Goal: Information Seeking & Learning: Learn about a topic

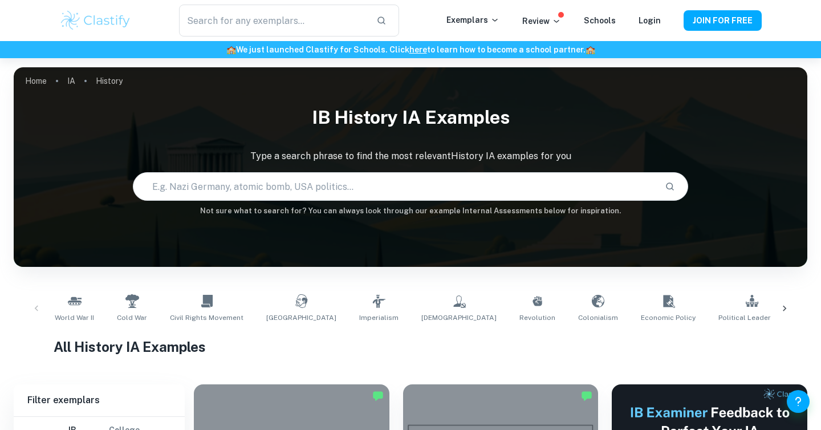
click at [409, 177] on input "text" at bounding box center [394, 186] width 522 height 32
type input "[PERSON_NAME]"
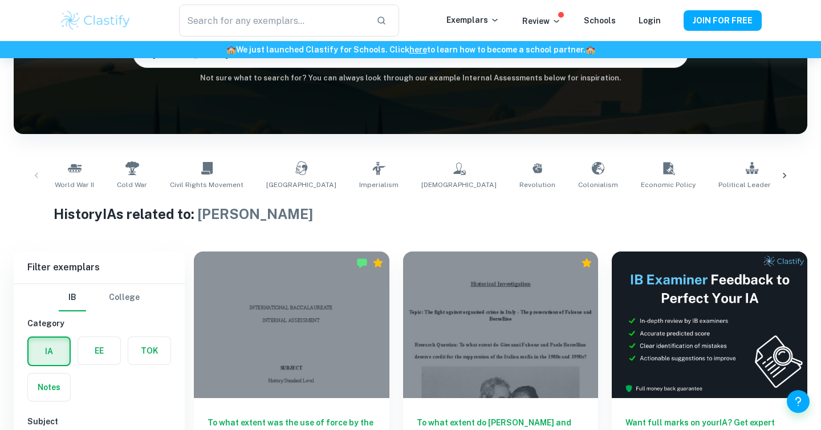
scroll to position [223, 0]
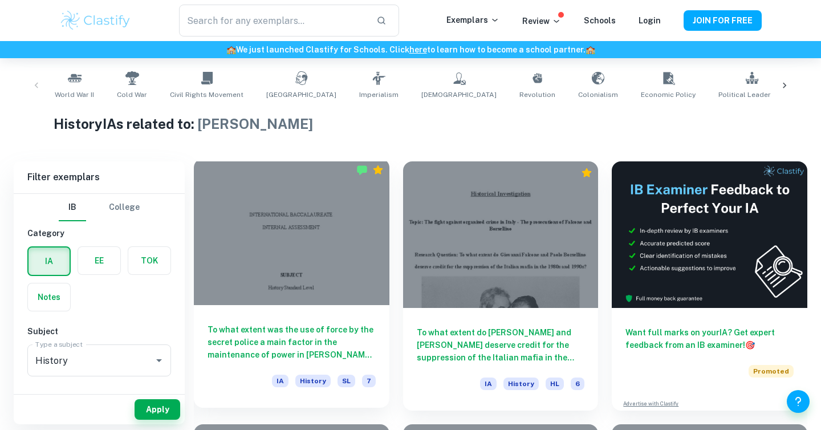
click at [300, 262] on div at bounding box center [291, 231] width 195 height 146
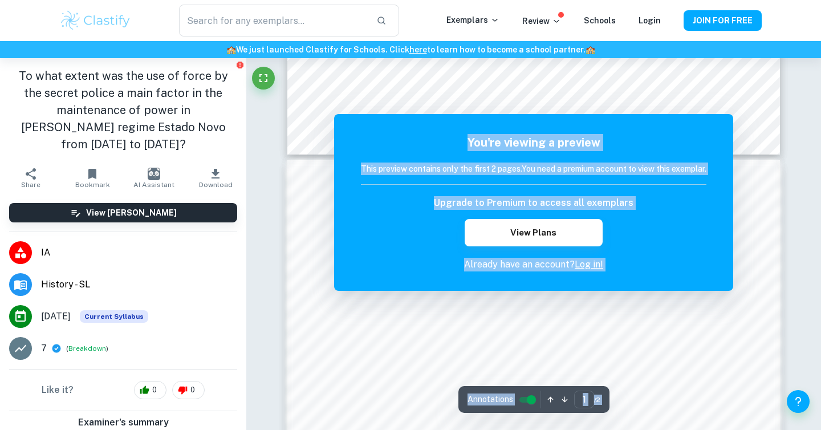
scroll to position [631, 0]
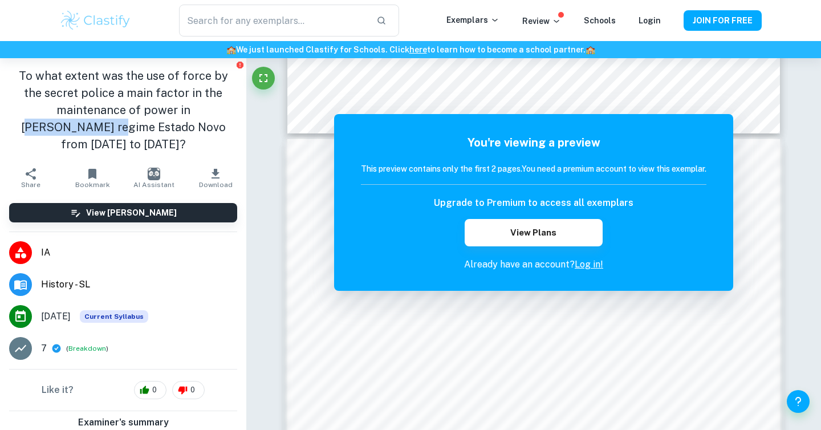
drag, startPoint x: 150, startPoint y: 108, endPoint x: 239, endPoint y: 112, distance: 89.6
click at [239, 112] on div "To what extent was the use of force by the secret police a main factor in the m…" at bounding box center [123, 110] width 246 height 104
copy h1 "[PERSON_NAME]’s regime"
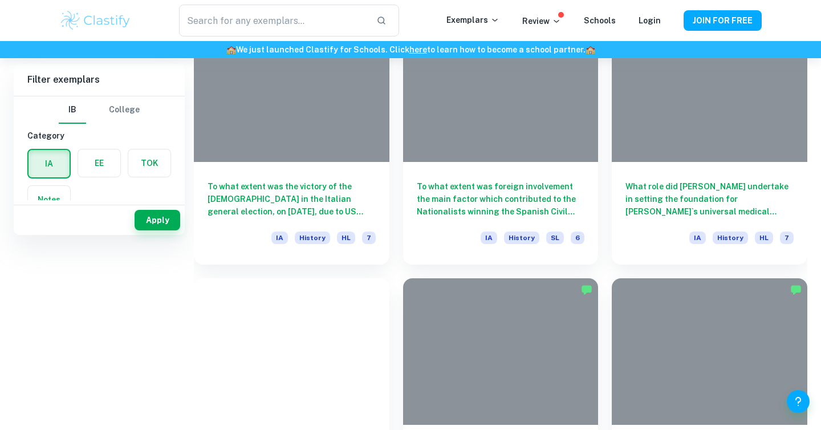
scroll to position [125, 0]
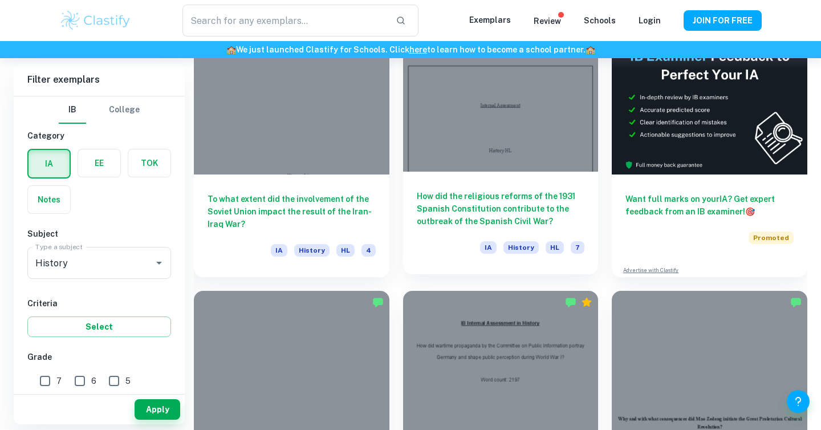
scroll to position [356, 0]
click at [491, 207] on h6 "How did the religious reforms of the 1931 Spanish Constitution contribute to th…" at bounding box center [501, 209] width 168 height 38
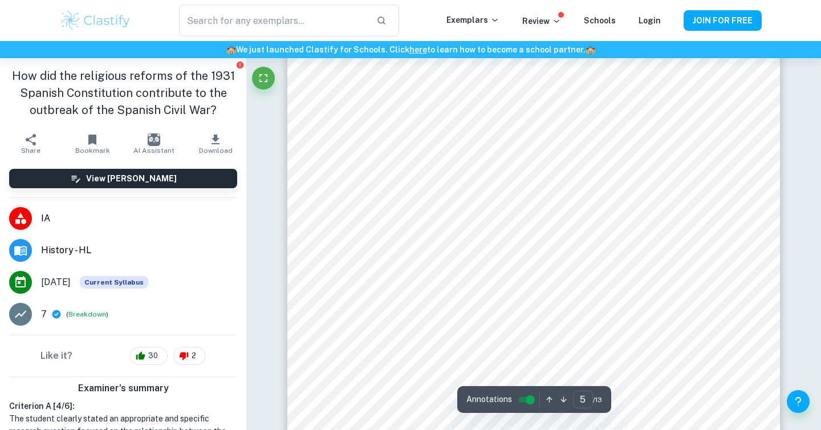
scroll to position [3050, 0]
type input "10"
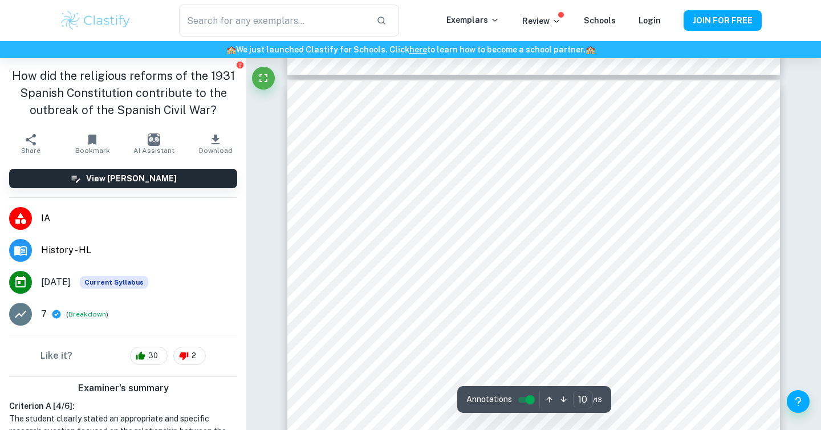
scroll to position [6541, 0]
